Goal: Task Accomplishment & Management: Manage account settings

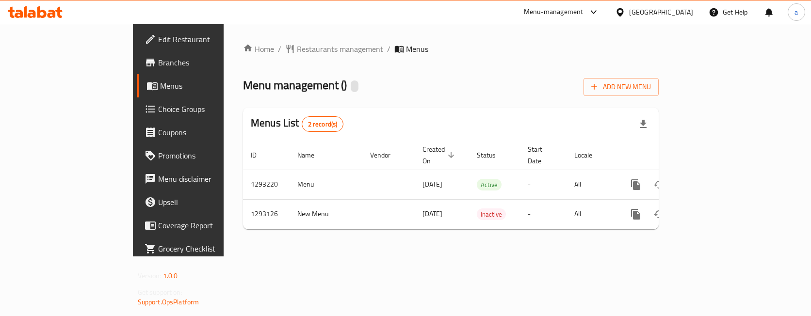
click at [158, 109] on span "Choice Groups" at bounding box center [209, 109] width 102 height 12
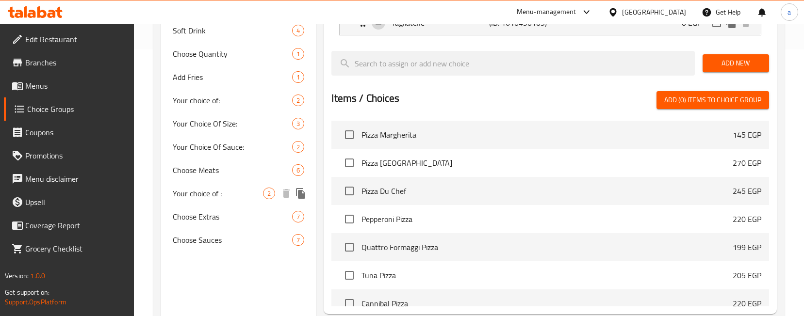
scroll to position [170, 0]
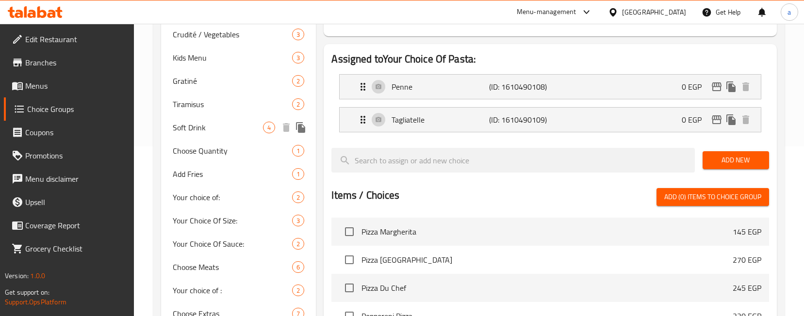
click at [200, 129] on span "Soft Drink" at bounding box center [218, 128] width 90 height 12
type input "Soft Drink"
type input "شراب غازي"
type input "0"
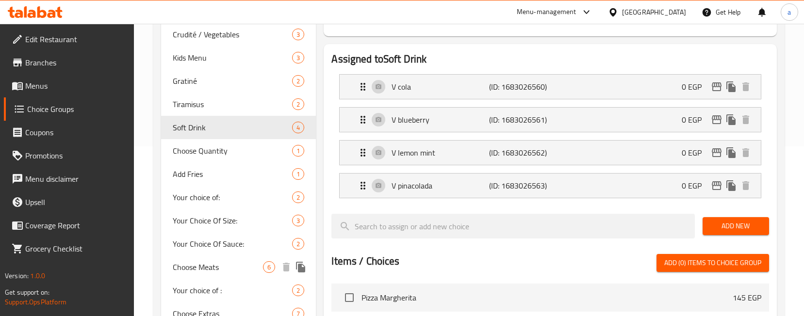
scroll to position [218, 0]
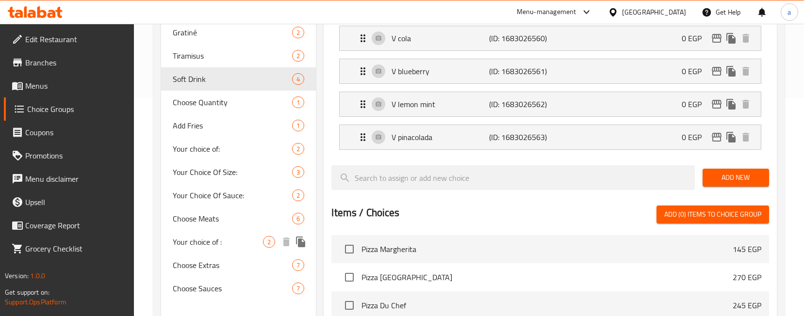
click at [218, 242] on span "Your choice of :" at bounding box center [218, 242] width 90 height 12
type input "Your choice of :"
type input "اختيارك من:"
type input "1"
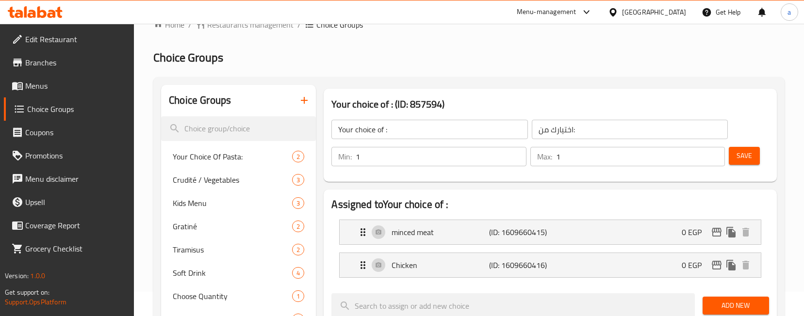
scroll to position [0, 0]
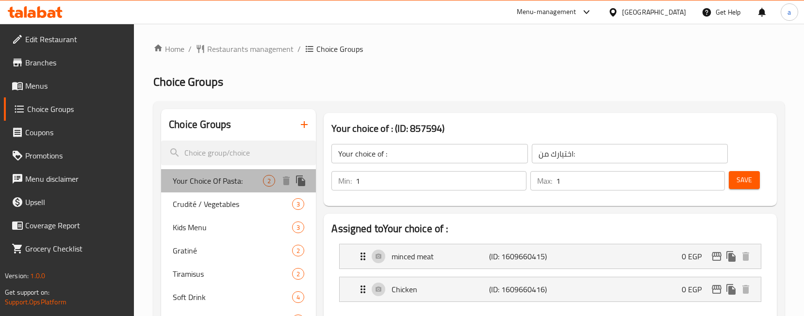
click at [202, 179] on span "Your Choice Of Pasta:" at bounding box center [218, 181] width 90 height 12
type input "Your Choice Of Pasta:"
type input "إختيارك من الباستا:"
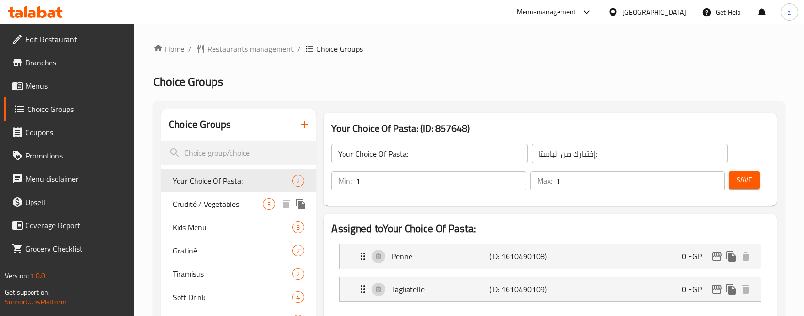
click at [207, 201] on span "Crudité / Vegetables" at bounding box center [218, 204] width 90 height 12
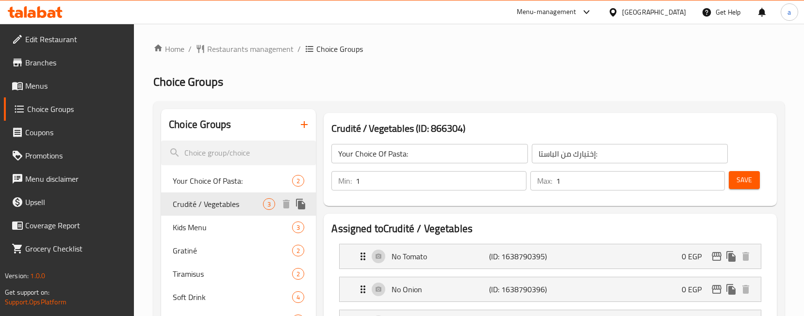
type input "Crudité / Vegetables"
type input "خضروات كروديت"
type input "0"
type input "3"
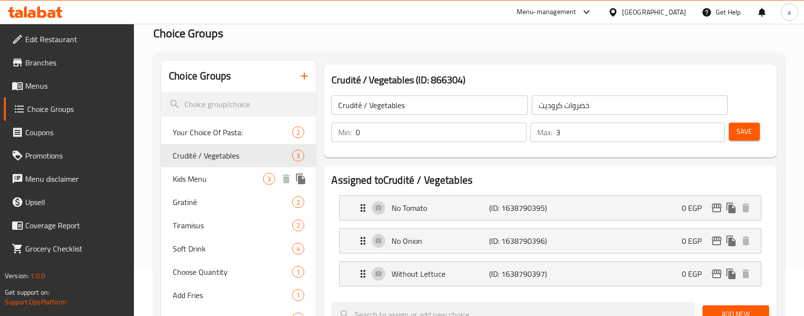
click at [190, 180] on span "Kids Menu" at bounding box center [218, 179] width 90 height 12
type input "Kids Menu"
type input "كيدز منيو"
type input "1"
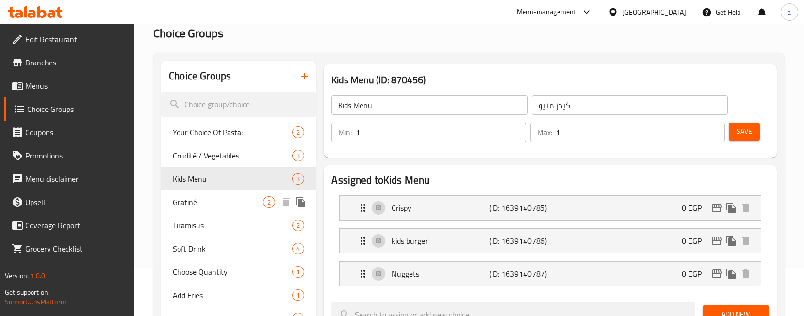
click at [198, 209] on div "Gratiné 2" at bounding box center [238, 202] width 155 height 23
type input "Gratiné"
type input "جراتيني"
type input "0"
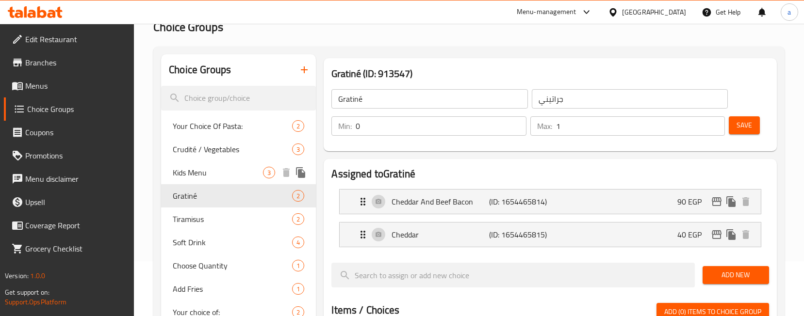
scroll to position [0, 0]
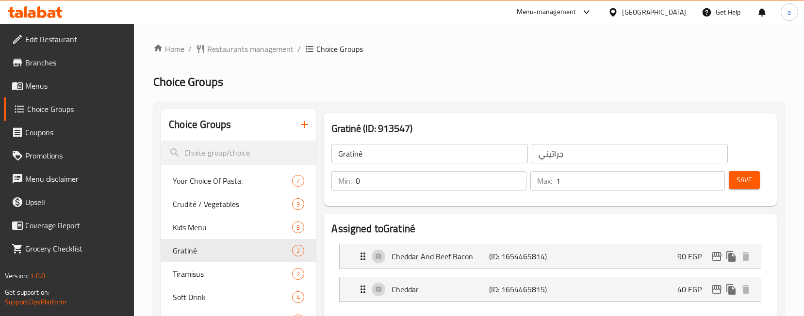
click at [54, 108] on span "Choice Groups" at bounding box center [76, 109] width 99 height 12
click at [220, 155] on input "search" at bounding box center [238, 153] width 155 height 25
click at [67, 90] on span "Menus" at bounding box center [75, 86] width 101 height 12
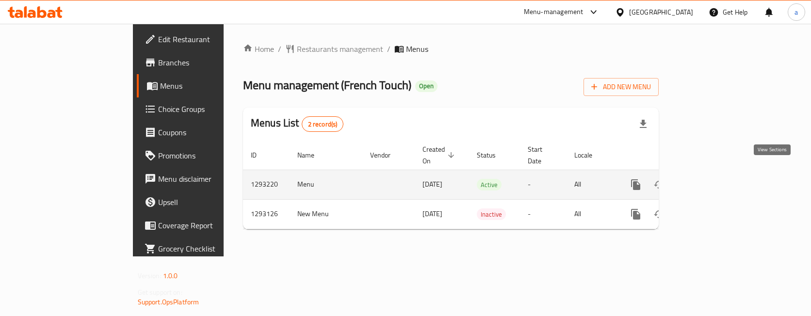
click at [712, 179] on icon "enhanced table" at bounding box center [706, 185] width 12 height 12
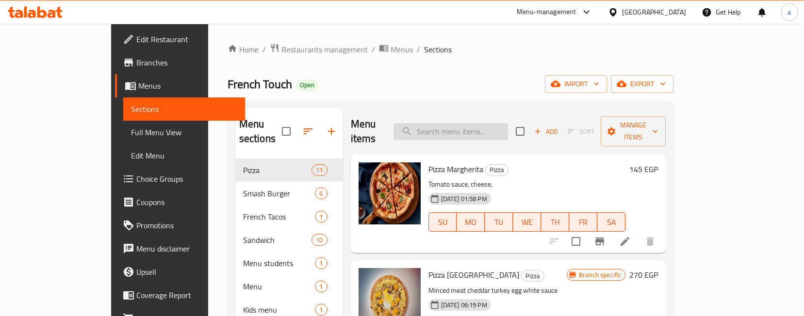
click at [500, 123] on input "search" at bounding box center [450, 131] width 114 height 17
click at [492, 126] on input "search" at bounding box center [450, 131] width 114 height 17
paste input "كركدي"
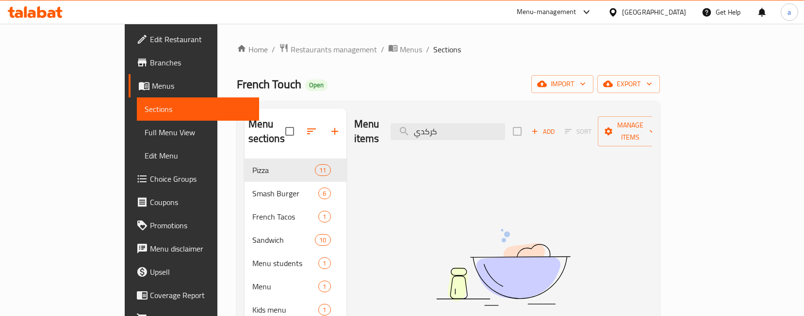
type input "كركدي"
click at [425, 145] on div "Menu items كركدي Add Sort Manage items No Items found" at bounding box center [499, 310] width 306 height 403
click at [150, 43] on span "Edit Restaurant" at bounding box center [200, 39] width 101 height 12
